Goal: Information Seeking & Learning: Find specific page/section

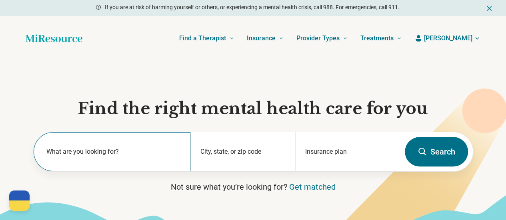
click at [88, 156] on label "What are you looking for?" at bounding box center [113, 152] width 135 height 10
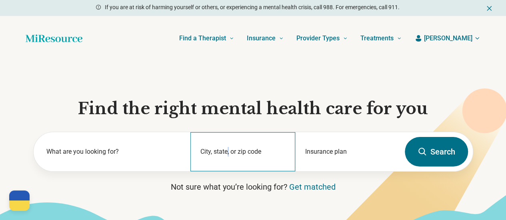
click at [229, 150] on div "City, state, or zip code" at bounding box center [242, 151] width 105 height 39
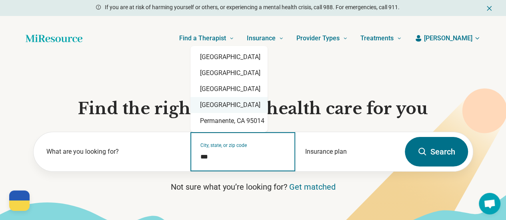
click at [254, 109] on div "[GEOGRAPHIC_DATA]" at bounding box center [228, 105] width 77 height 16
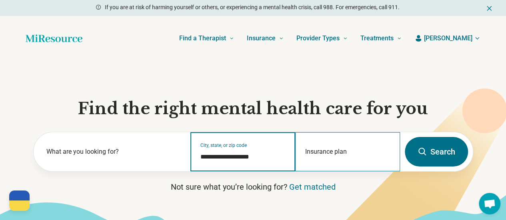
type input "**********"
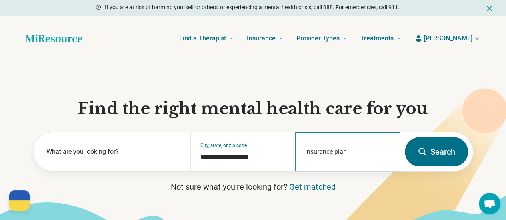
click at [331, 152] on div "Insurance plan" at bounding box center [347, 151] width 105 height 39
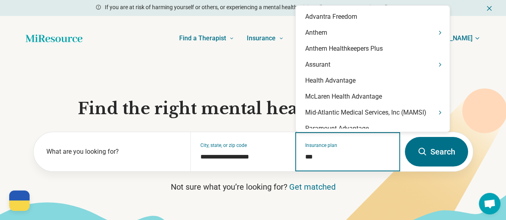
type input "****"
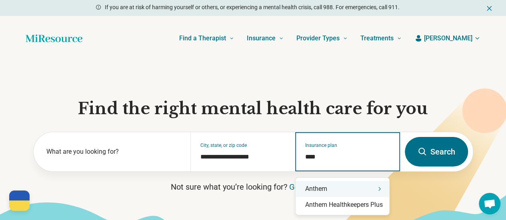
click at [314, 190] on div "Anthem" at bounding box center [343, 189] width 94 height 16
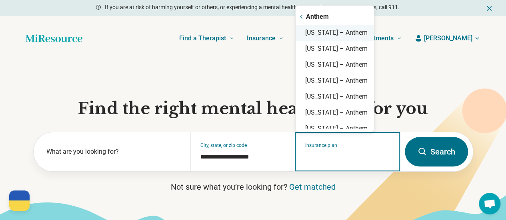
click at [355, 35] on div "[US_STATE] – Anthem" at bounding box center [335, 33] width 78 height 16
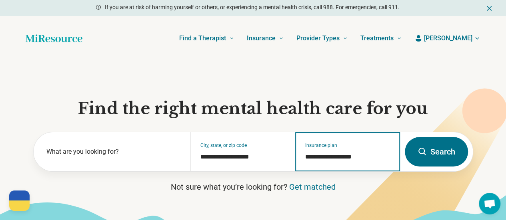
type input "**********"
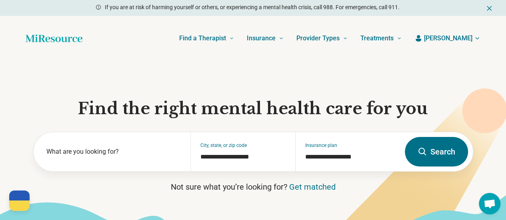
click at [493, 69] on section "**********" at bounding box center [253, 153] width 506 height 185
click at [439, 152] on button "Search" at bounding box center [436, 152] width 63 height 30
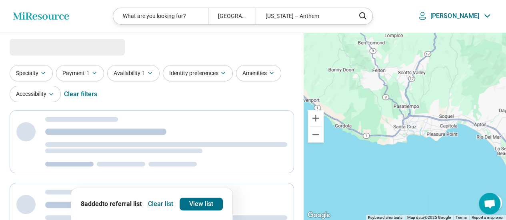
select select "***"
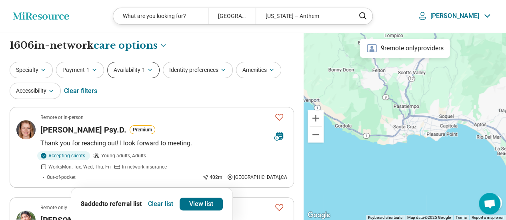
click at [130, 69] on button "Availability 1" at bounding box center [133, 70] width 52 height 16
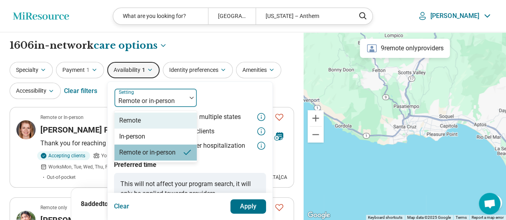
click at [190, 96] on div at bounding box center [191, 98] width 10 height 18
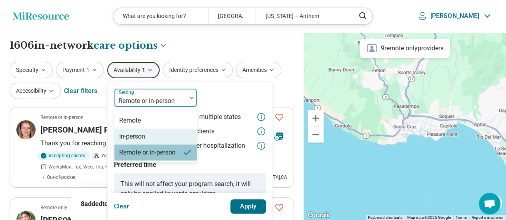
click at [164, 136] on div "In-person" at bounding box center [155, 137] width 82 height 16
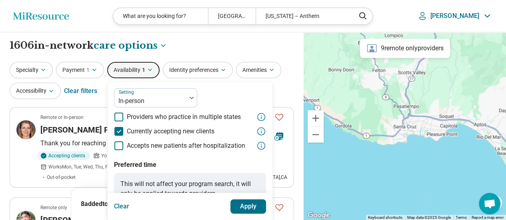
click at [257, 206] on button "Apply" at bounding box center [248, 207] width 36 height 14
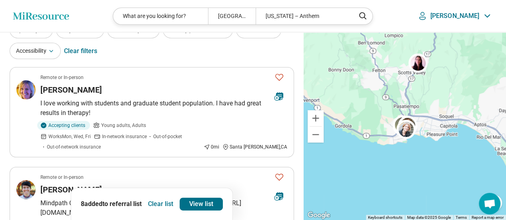
scroll to position [43, 0]
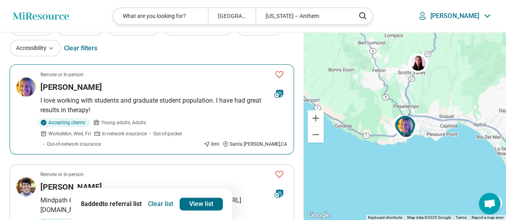
drag, startPoint x: 276, startPoint y: 72, endPoint x: 485, endPoint y: 54, distance: 209.1
click at [276, 72] on icon "Favorite" at bounding box center [279, 75] width 10 height 10
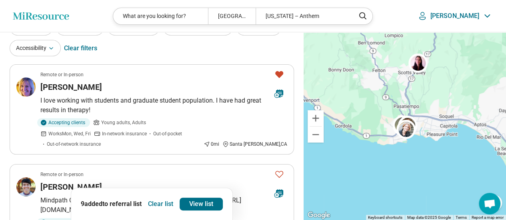
click at [80, 46] on div "Clear filters" at bounding box center [80, 48] width 33 height 19
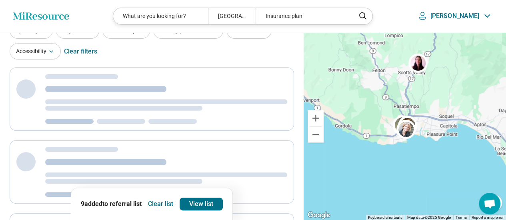
scroll to position [0, 0]
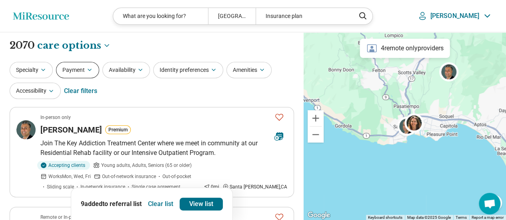
click at [73, 69] on button "Payment" at bounding box center [77, 70] width 43 height 16
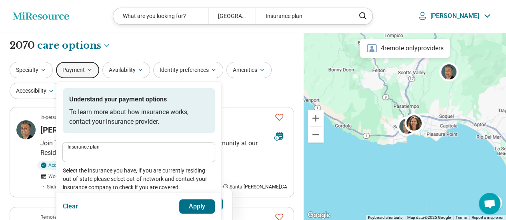
click at [106, 148] on label "Insurance plan" at bounding box center [139, 147] width 142 height 5
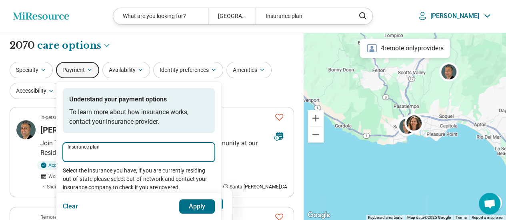
click at [106, 150] on input "Insurance plan" at bounding box center [139, 155] width 142 height 10
type input "****"
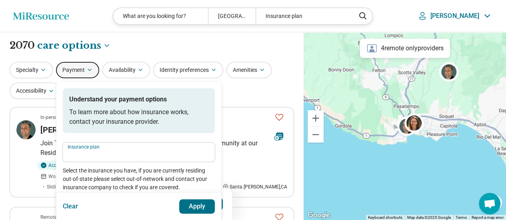
click at [471, 18] on p "[PERSON_NAME]" at bounding box center [454, 16] width 49 height 8
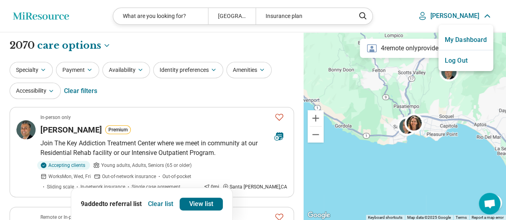
click at [469, 41] on link "My Dashboard" at bounding box center [465, 40] width 55 height 21
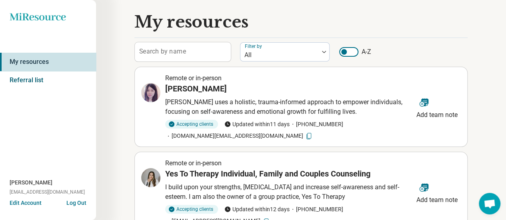
click at [22, 81] on link "Referral list" at bounding box center [48, 80] width 96 height 18
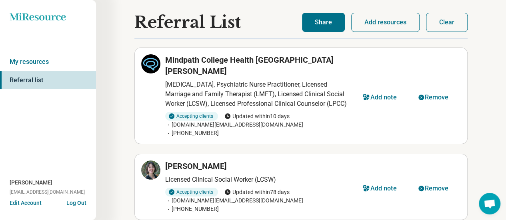
click at [458, 18] on button "Clear" at bounding box center [447, 22] width 42 height 19
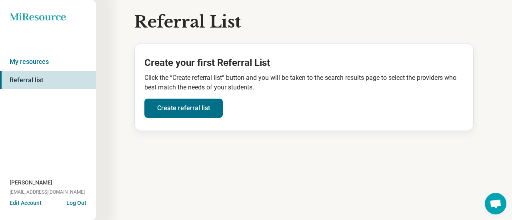
click at [44, 18] on icon at bounding box center [38, 17] width 56 height 8
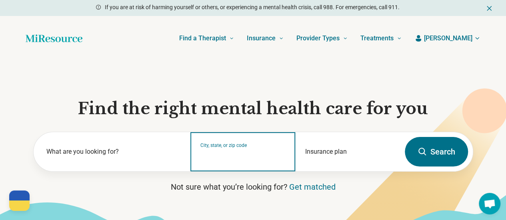
click at [244, 162] on input "City, state, or zip code" at bounding box center [242, 157] width 85 height 10
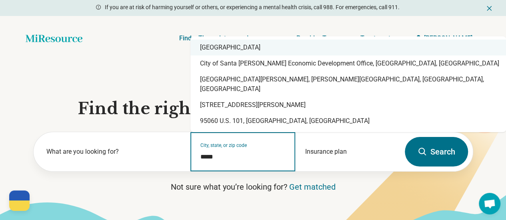
click at [314, 54] on div "[GEOGRAPHIC_DATA]" at bounding box center [347, 48] width 315 height 16
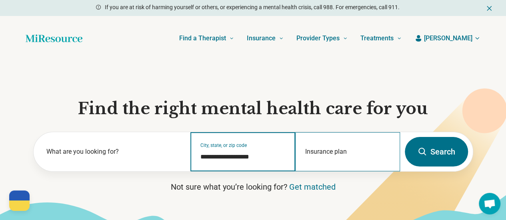
type input "**********"
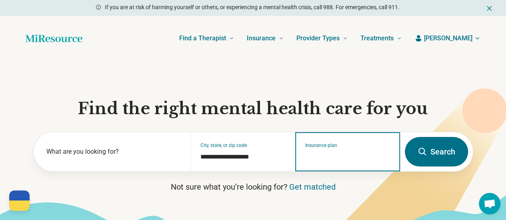
click at [365, 157] on input "Insurance plan" at bounding box center [347, 157] width 85 height 10
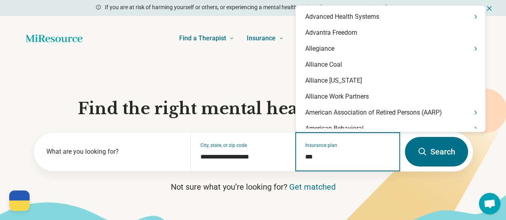
type input "****"
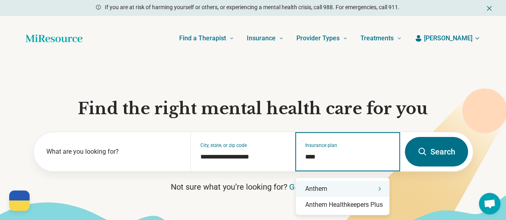
click at [350, 181] on div "Anthem" at bounding box center [343, 189] width 94 height 16
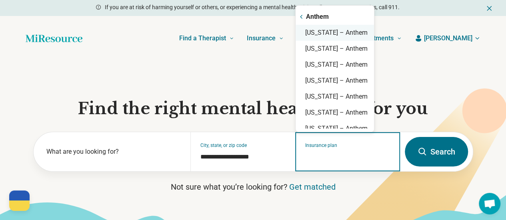
click at [346, 33] on div "[US_STATE] – Anthem" at bounding box center [335, 33] width 78 height 16
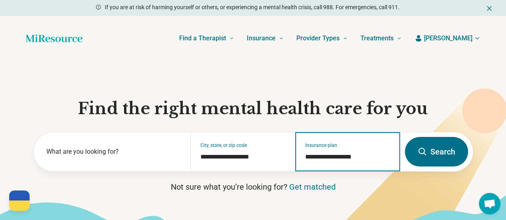
type input "**********"
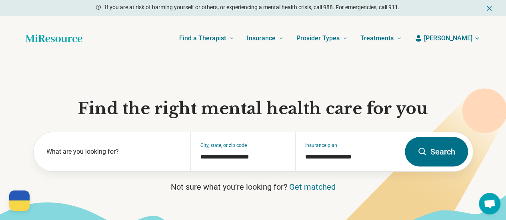
click at [426, 148] on button "Search" at bounding box center [436, 152] width 63 height 30
select select "***"
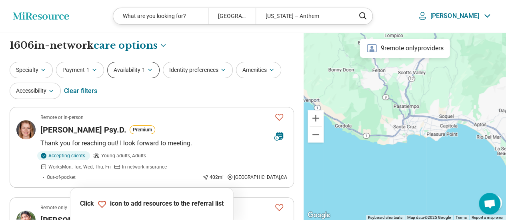
click at [130, 70] on button "Availability 1" at bounding box center [133, 70] width 52 height 16
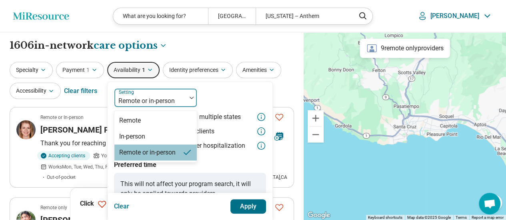
click at [156, 97] on div at bounding box center [151, 101] width 66 height 11
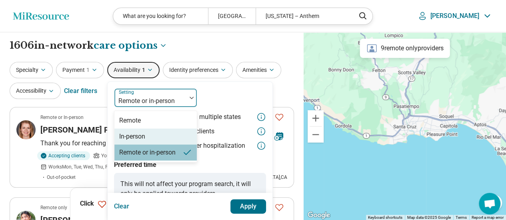
drag, startPoint x: 146, startPoint y: 132, endPoint x: 169, endPoint y: 130, distance: 22.6
click at [146, 132] on div "In-person" at bounding box center [155, 137] width 82 height 16
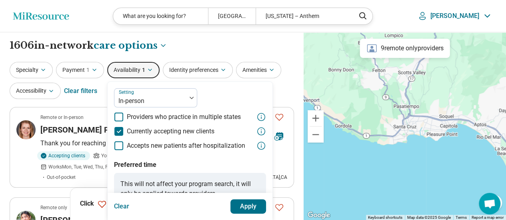
click at [250, 201] on button "Apply" at bounding box center [248, 207] width 36 height 14
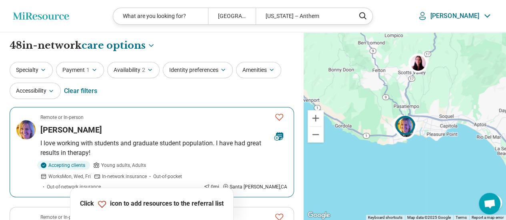
click at [279, 114] on icon "Favorite" at bounding box center [279, 117] width 10 height 10
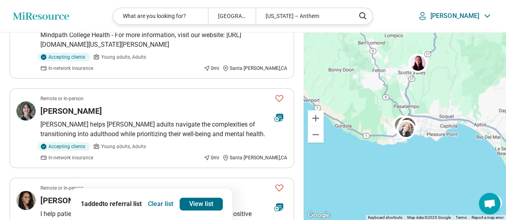
scroll to position [214, 0]
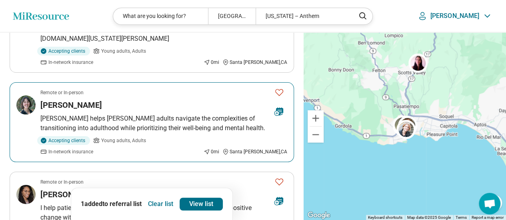
click at [279, 88] on icon "Favorite" at bounding box center [279, 93] width 10 height 10
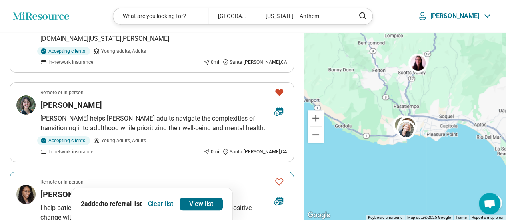
drag, startPoint x: 280, startPoint y: 148, endPoint x: 295, endPoint y: 143, distance: 16.2
click at [280, 177] on icon "Favorite" at bounding box center [279, 182] width 10 height 10
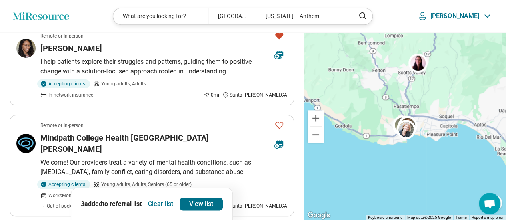
scroll to position [372, 0]
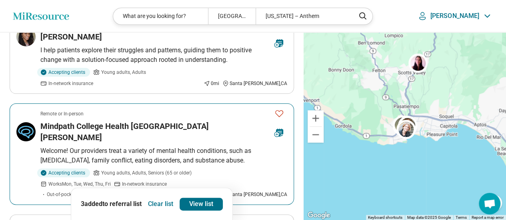
click at [278, 109] on icon "Favorite" at bounding box center [279, 114] width 10 height 10
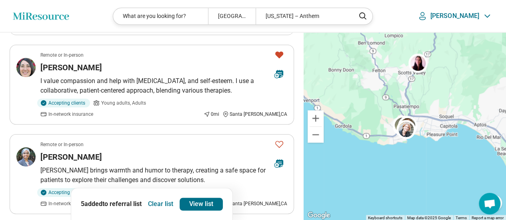
scroll to position [548, 0]
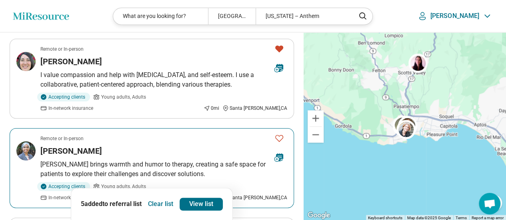
click at [279, 134] on icon "Favorite" at bounding box center [279, 139] width 10 height 10
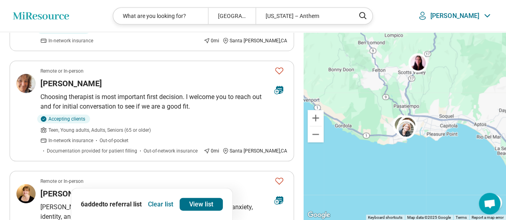
scroll to position [813, 0]
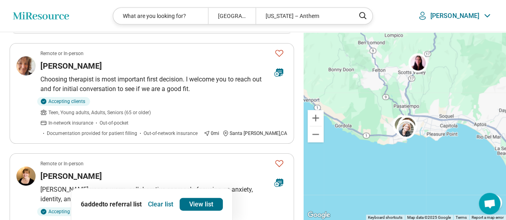
drag, startPoint x: 278, startPoint y: 133, endPoint x: 303, endPoint y: 128, distance: 25.8
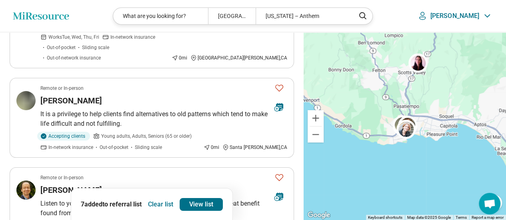
scroll to position [1323, 0]
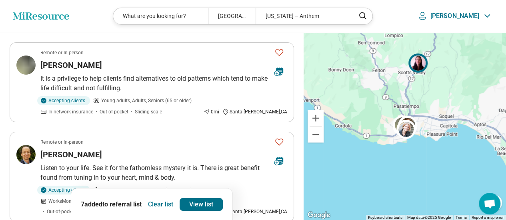
click at [206, 199] on link "View list" at bounding box center [201, 204] width 43 height 13
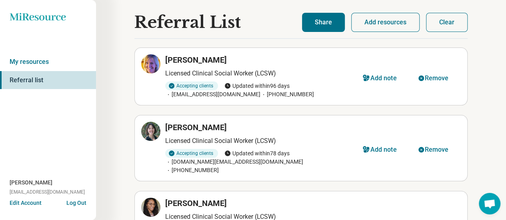
click at [320, 20] on button "Share" at bounding box center [323, 22] width 43 height 19
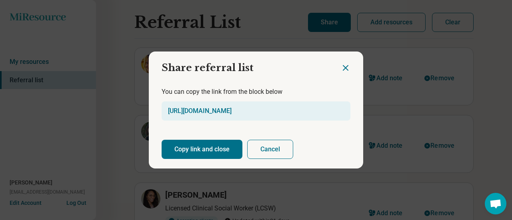
click at [205, 147] on button "Copy link and close" at bounding box center [202, 149] width 81 height 19
